Goal: Navigation & Orientation: Find specific page/section

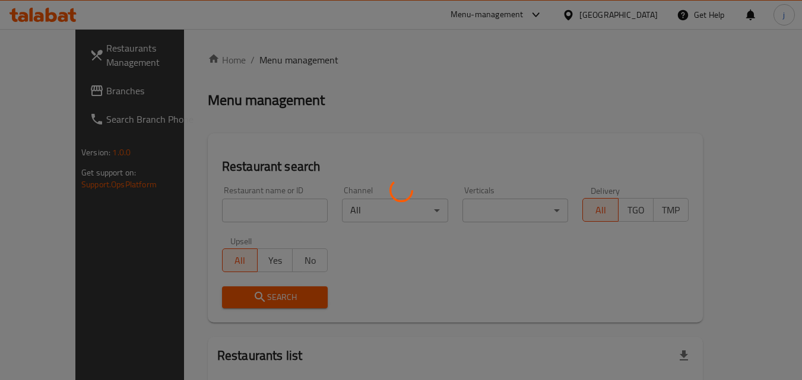
click at [55, 98] on div at bounding box center [401, 190] width 802 height 380
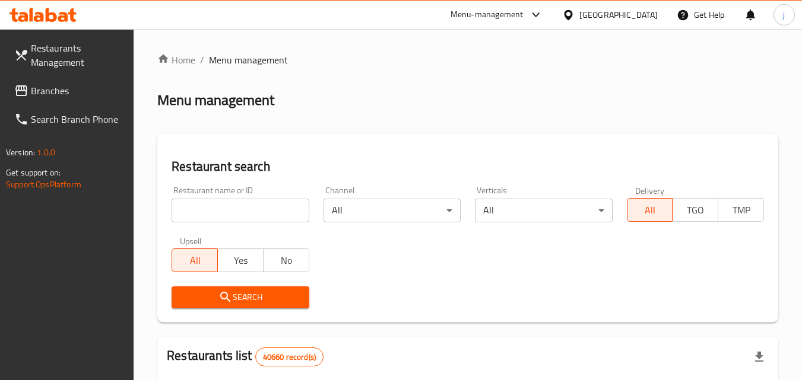
click at [53, 87] on span "Branches" at bounding box center [78, 91] width 94 height 14
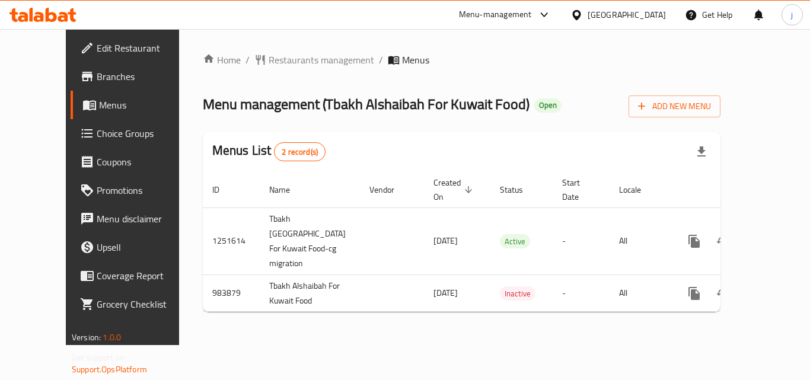
click at [589, 17] on div "[GEOGRAPHIC_DATA]" at bounding box center [627, 14] width 78 height 13
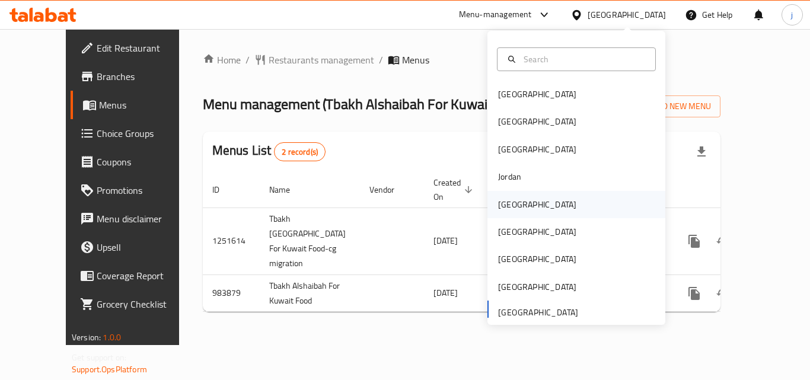
click at [509, 211] on div "Kuwait" at bounding box center [537, 204] width 78 height 13
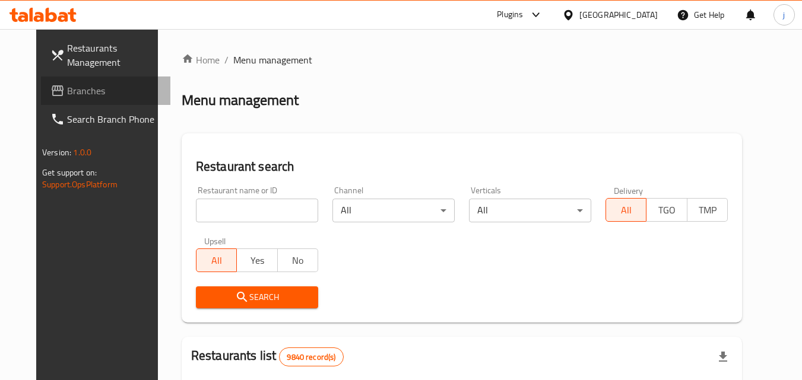
click at [67, 94] on span "Branches" at bounding box center [114, 91] width 94 height 14
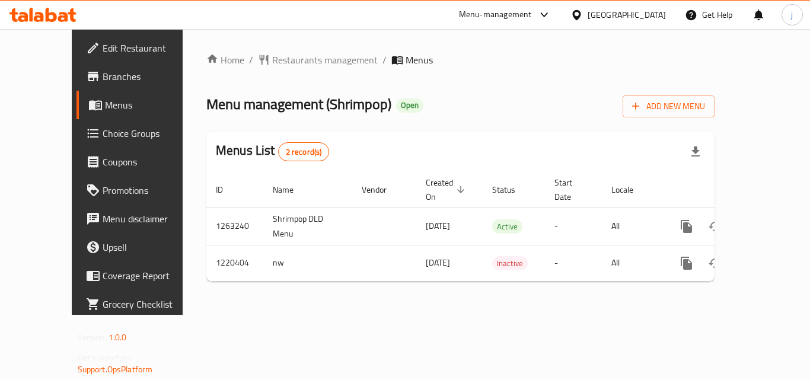
click at [581, 16] on icon at bounding box center [577, 14] width 8 height 10
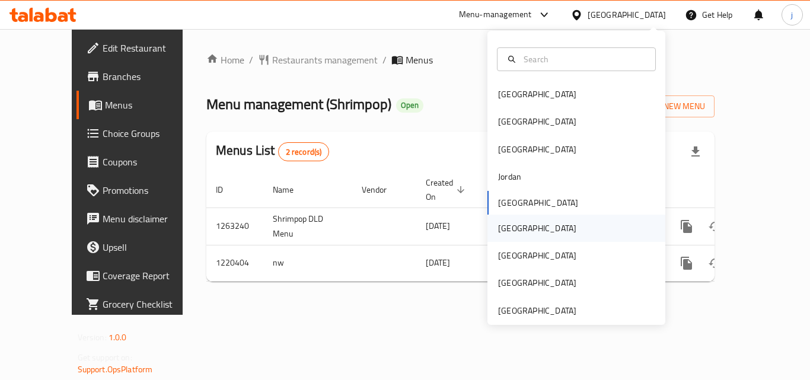
click at [514, 220] on div "[GEOGRAPHIC_DATA]" at bounding box center [537, 228] width 97 height 27
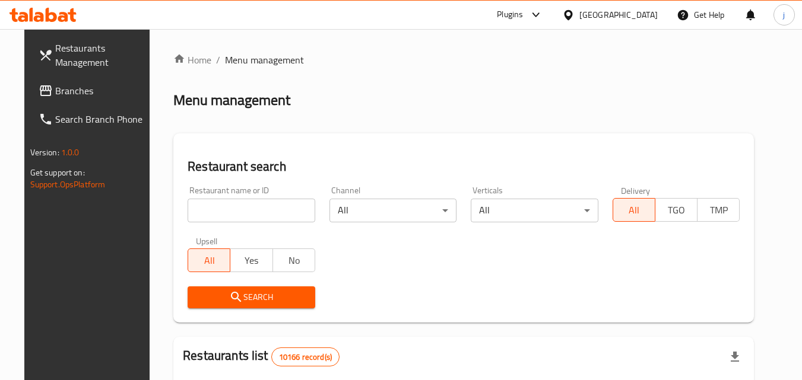
click at [62, 85] on span "Branches" at bounding box center [102, 91] width 94 height 14
